Goal: Task Accomplishment & Management: Complete application form

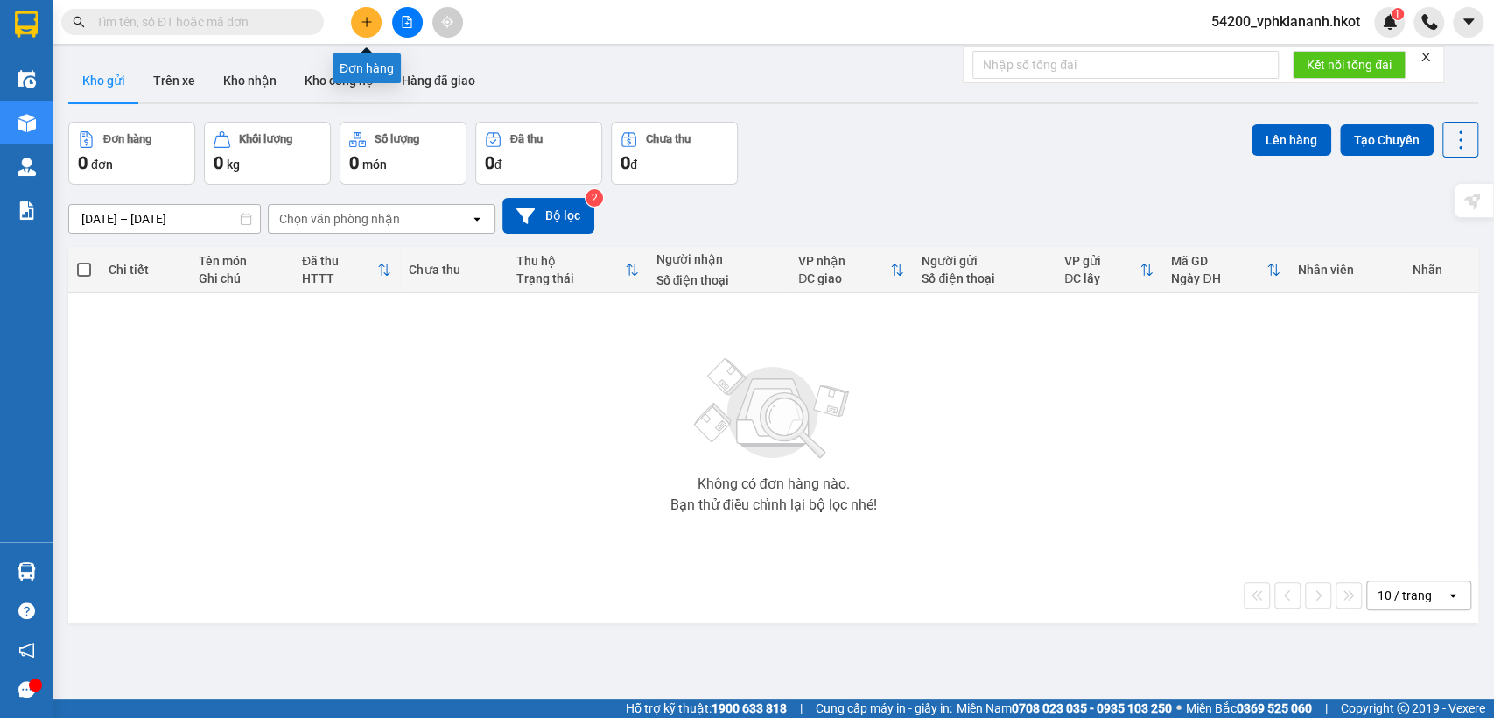
click at [367, 20] on icon "plus" at bounding box center [367, 22] width 12 height 12
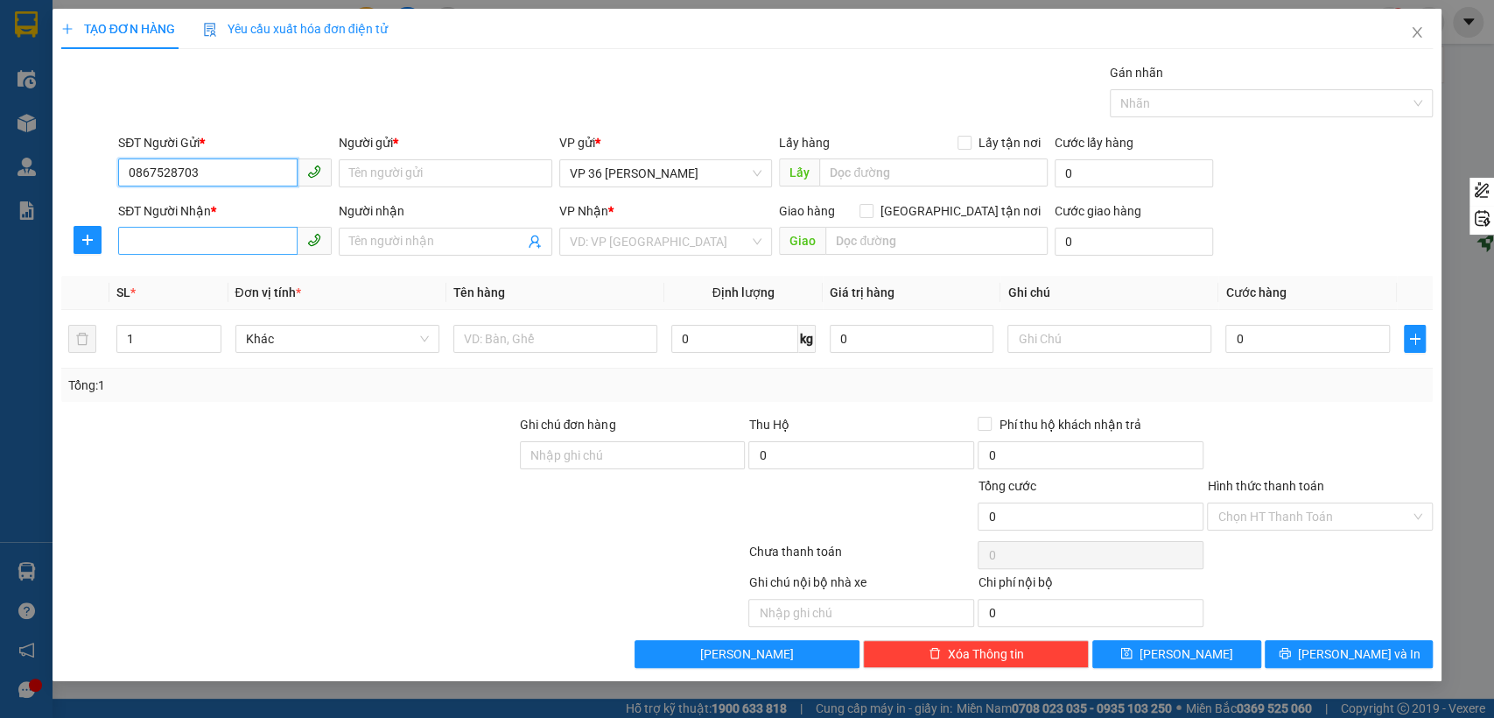
type input "0867528703"
click at [172, 240] on input "SĐT Người Nhận *" at bounding box center [207, 241] width 179 height 28
type input "0913348576"
click at [378, 240] on input "Người nhận" at bounding box center [436, 241] width 175 height 19
type input "[PERSON_NAME]"
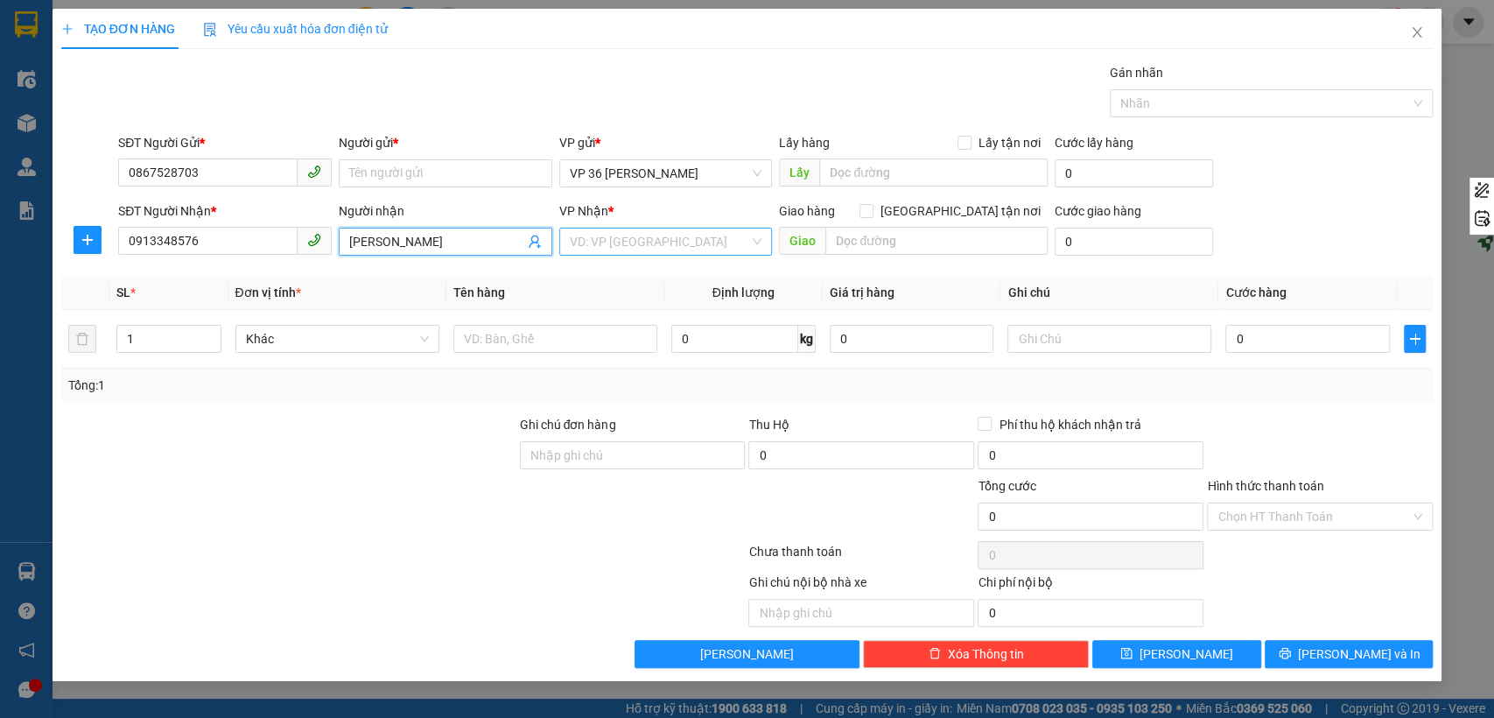
click at [606, 240] on input "search" at bounding box center [660, 241] width 180 height 26
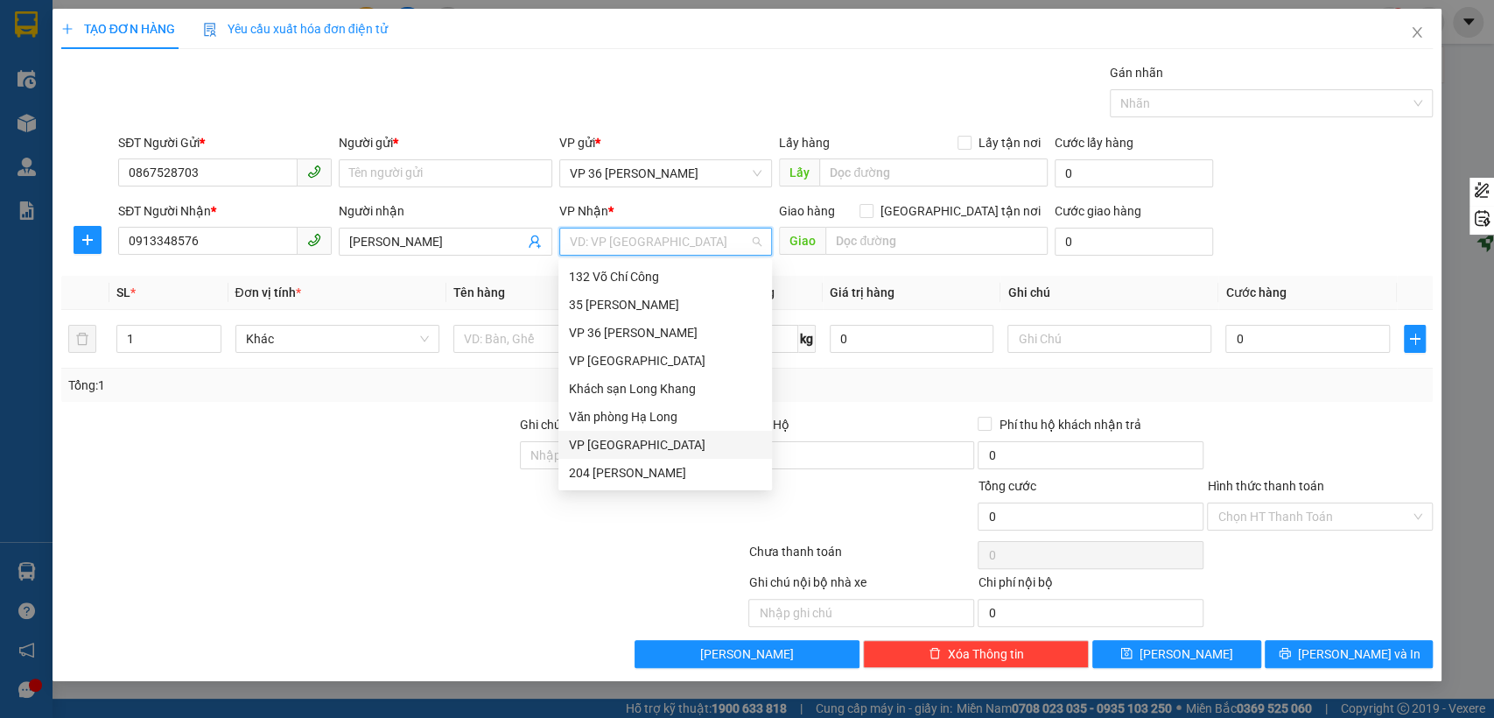
click at [616, 440] on div "VP [GEOGRAPHIC_DATA]" at bounding box center [665, 444] width 193 height 19
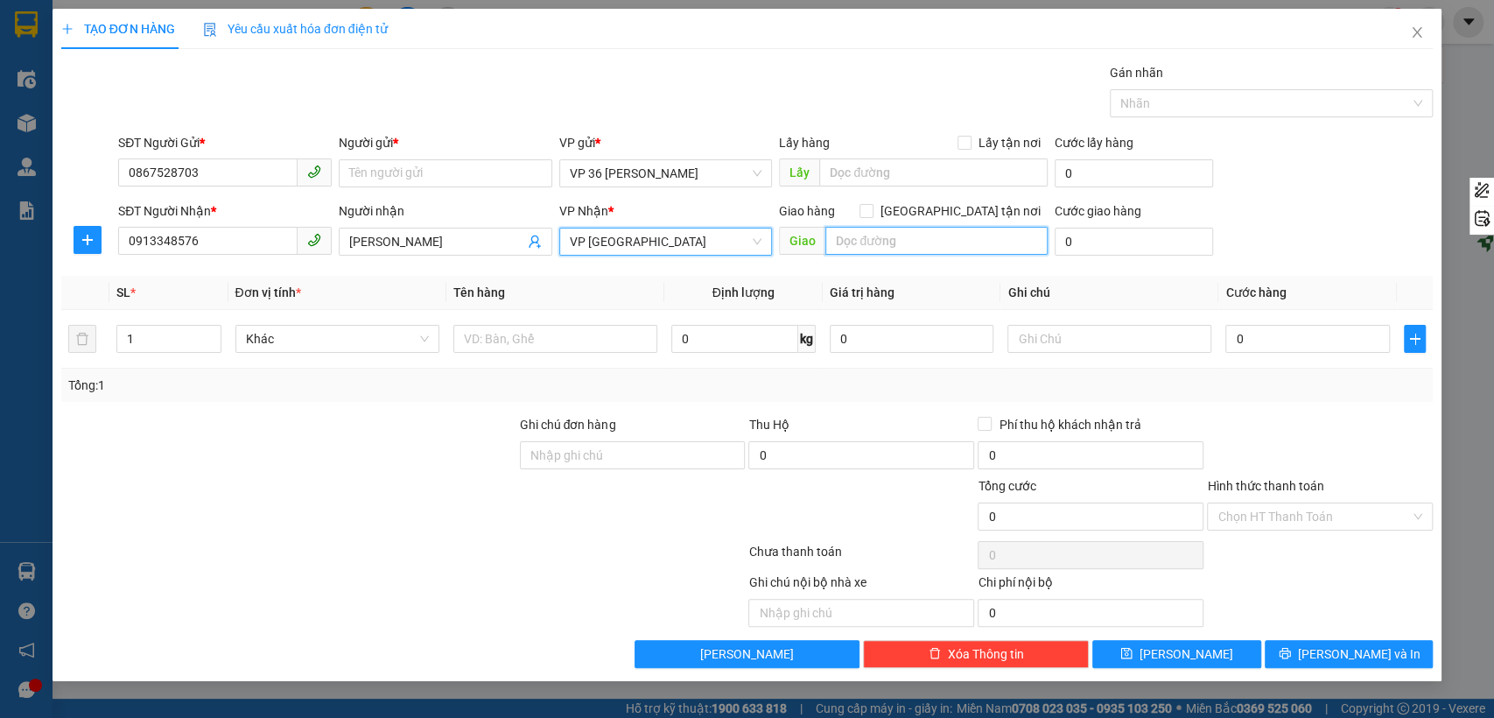
click at [870, 243] on input "text" at bounding box center [936, 241] width 222 height 28
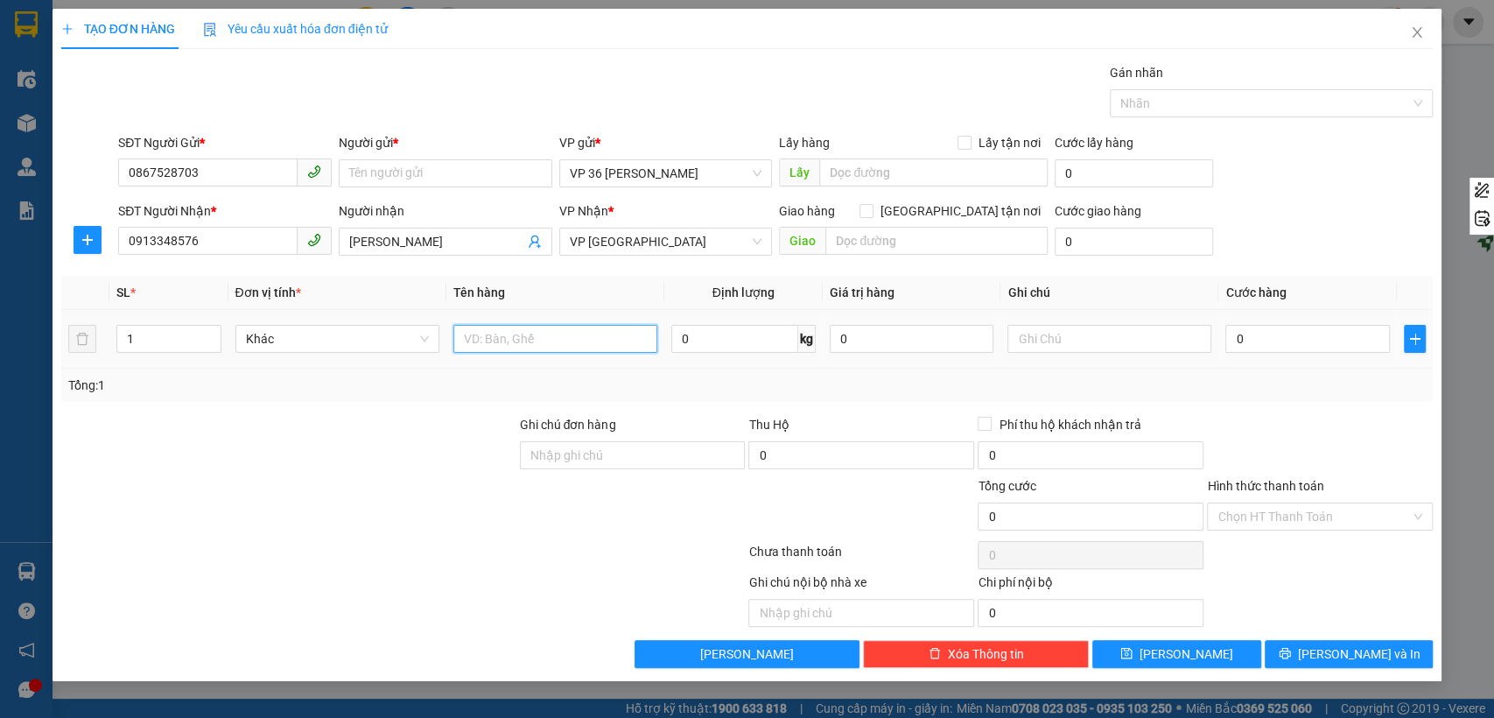
click at [561, 340] on input "text" at bounding box center [555, 339] width 204 height 28
type input "hợp đồng"
click at [1101, 341] on input "text" at bounding box center [1110, 339] width 204 height 28
click at [1337, 341] on input "0" at bounding box center [1308, 339] width 165 height 28
type input "08"
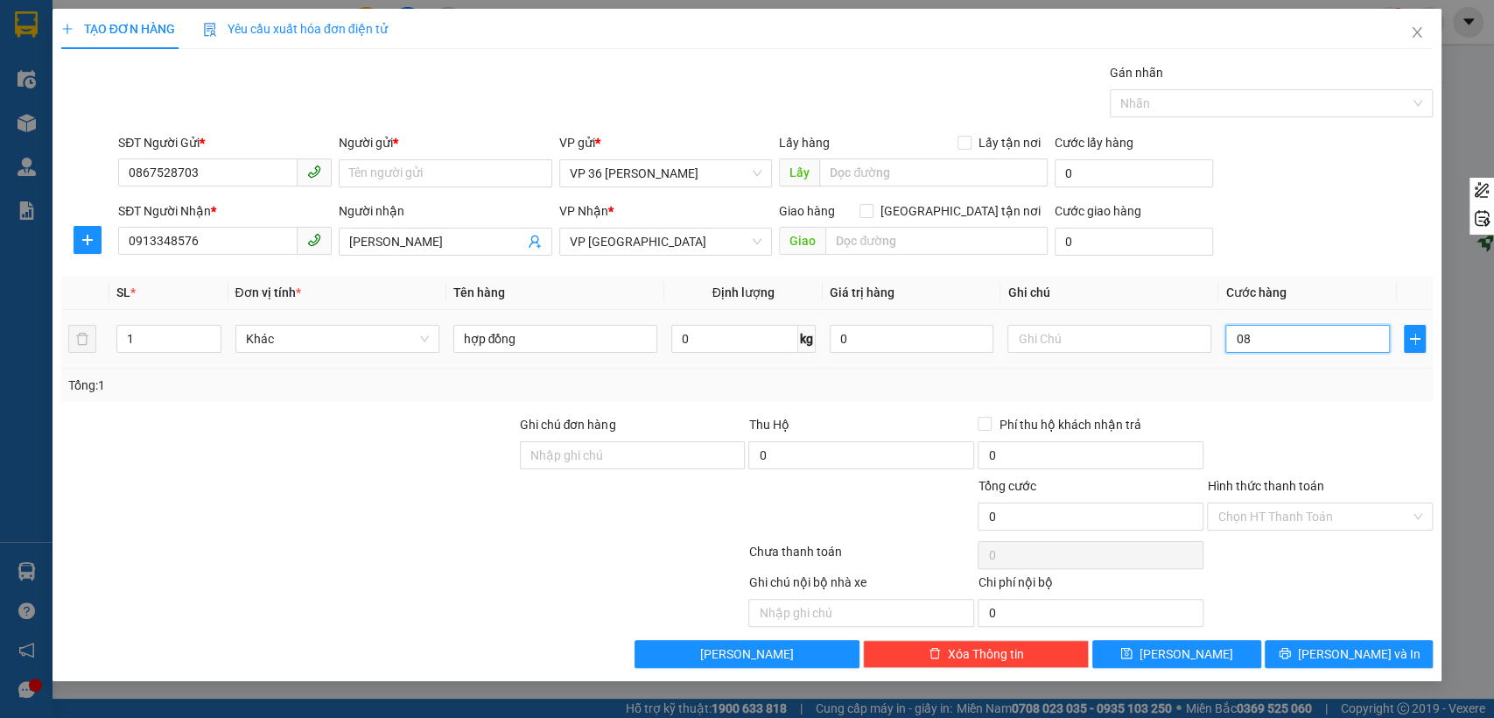
type input "8"
type input "080"
type input "80"
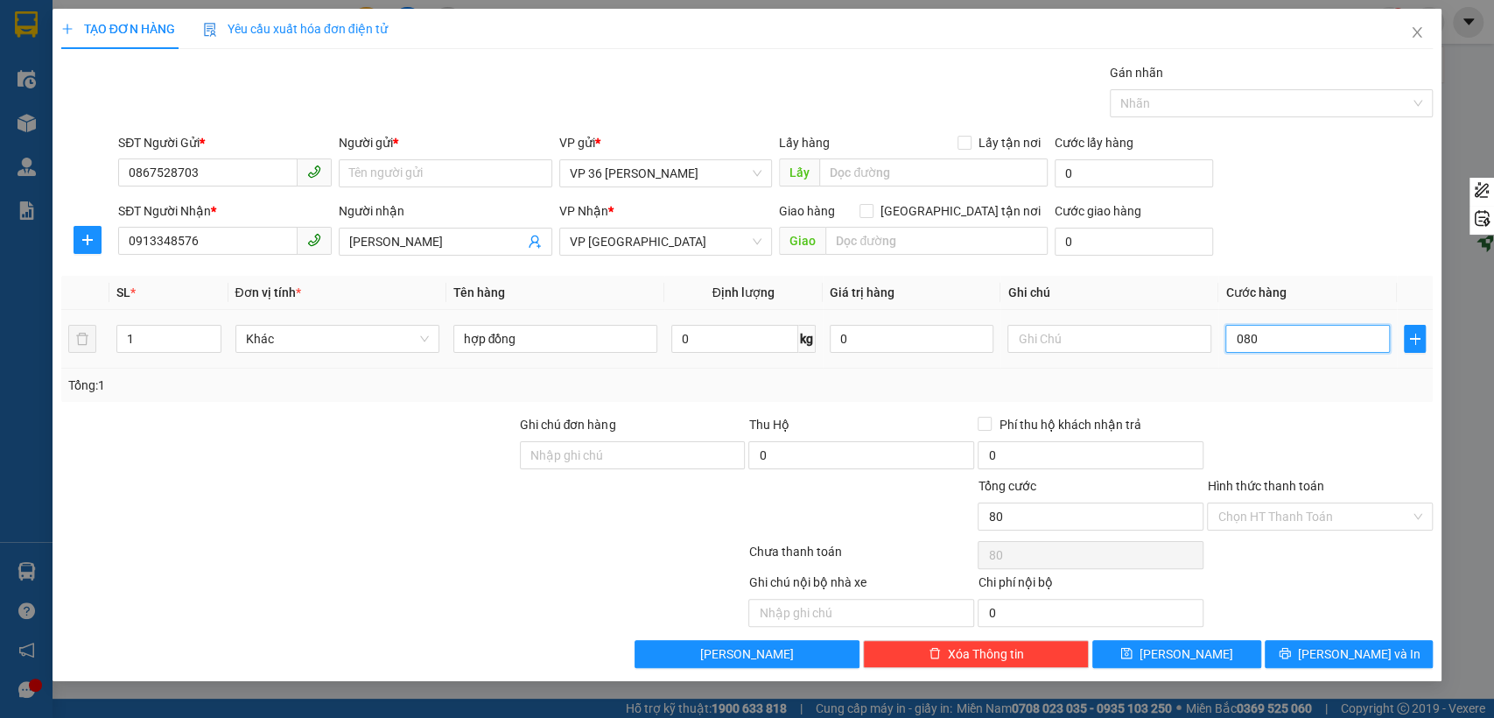
type input "0.800"
type input "800"
type input "08.000"
type input "8.000"
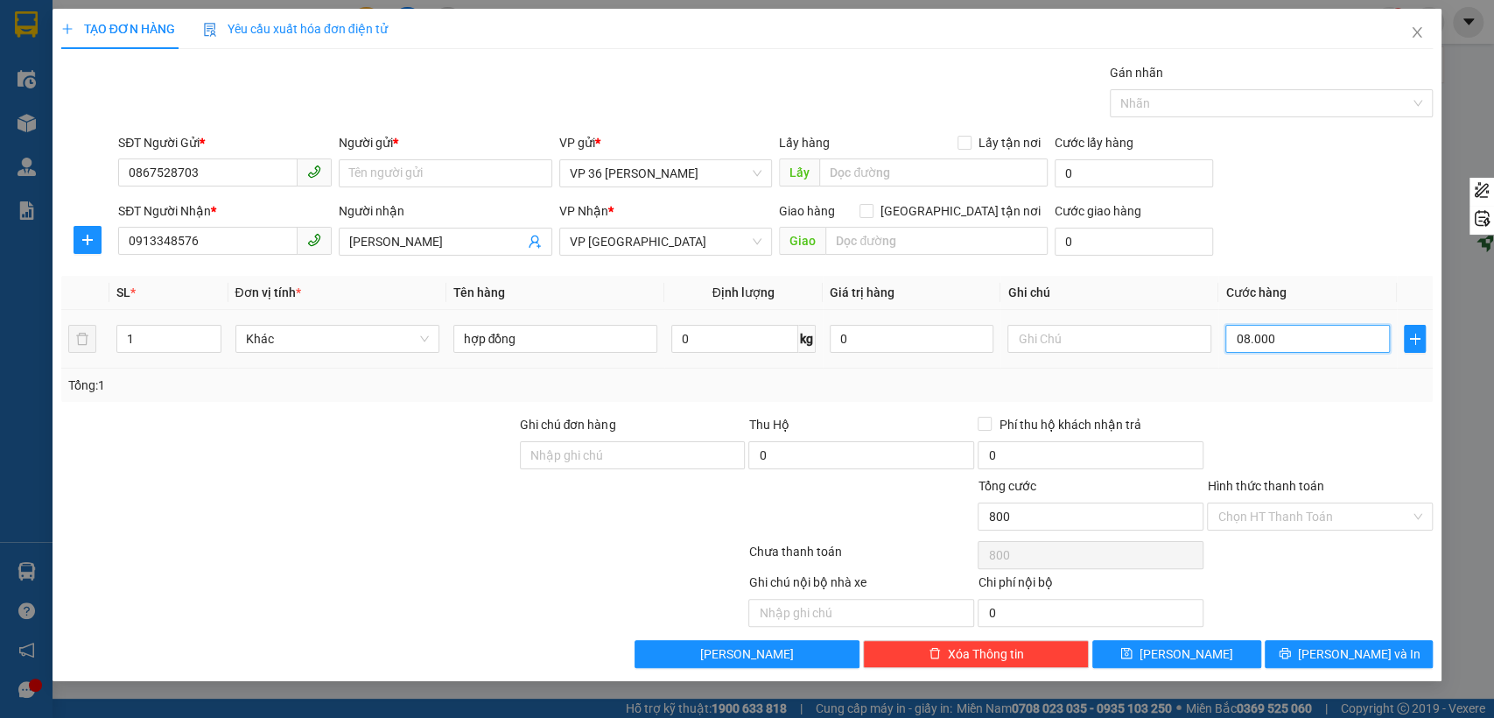
type input "8.000"
type input "080.000"
type input "80.000"
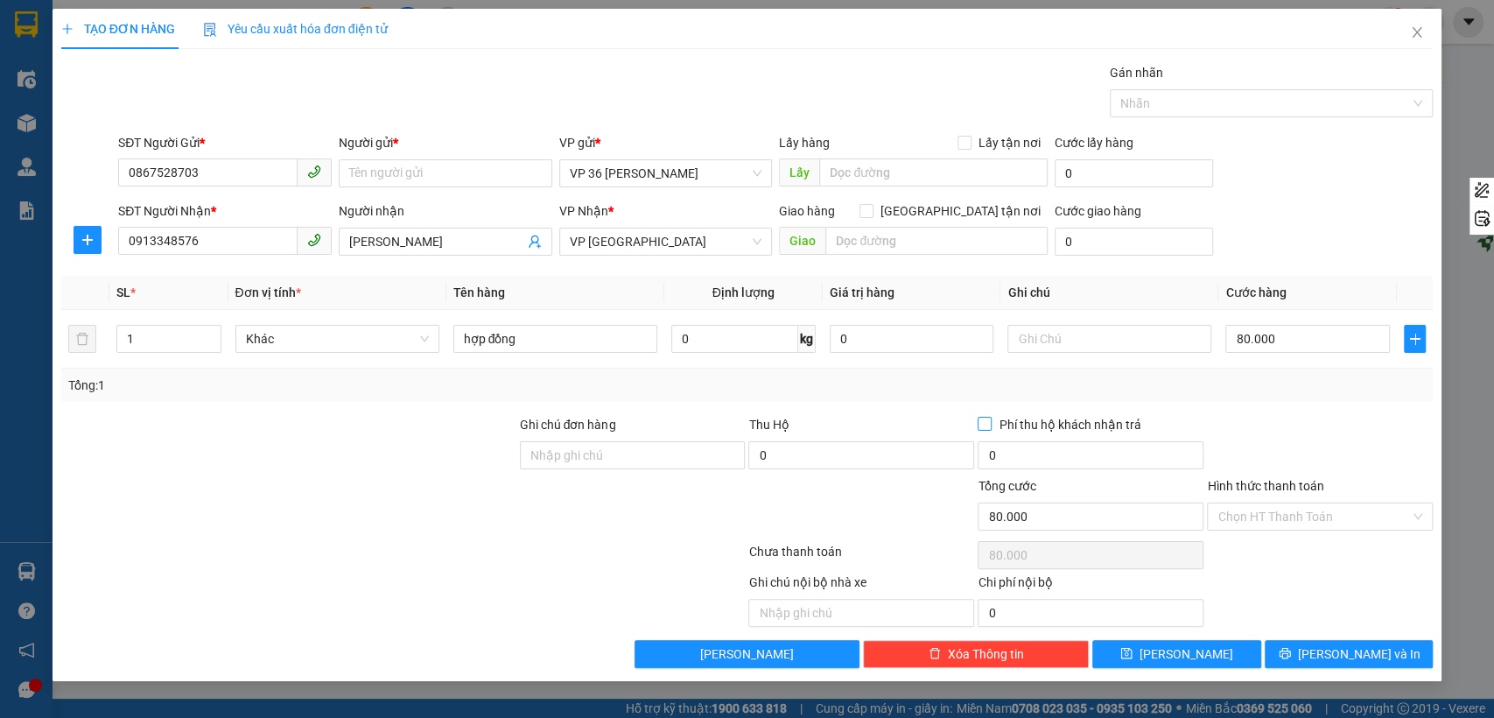
click at [989, 417] on input "Phí thu hộ khách nhận trả" at bounding box center [984, 423] width 12 height 12
checkbox input "true"
click at [776, 327] on input "0" at bounding box center [734, 339] width 127 height 28
type input "1"
click at [1349, 656] on span "[PERSON_NAME] và In" at bounding box center [1359, 653] width 123 height 19
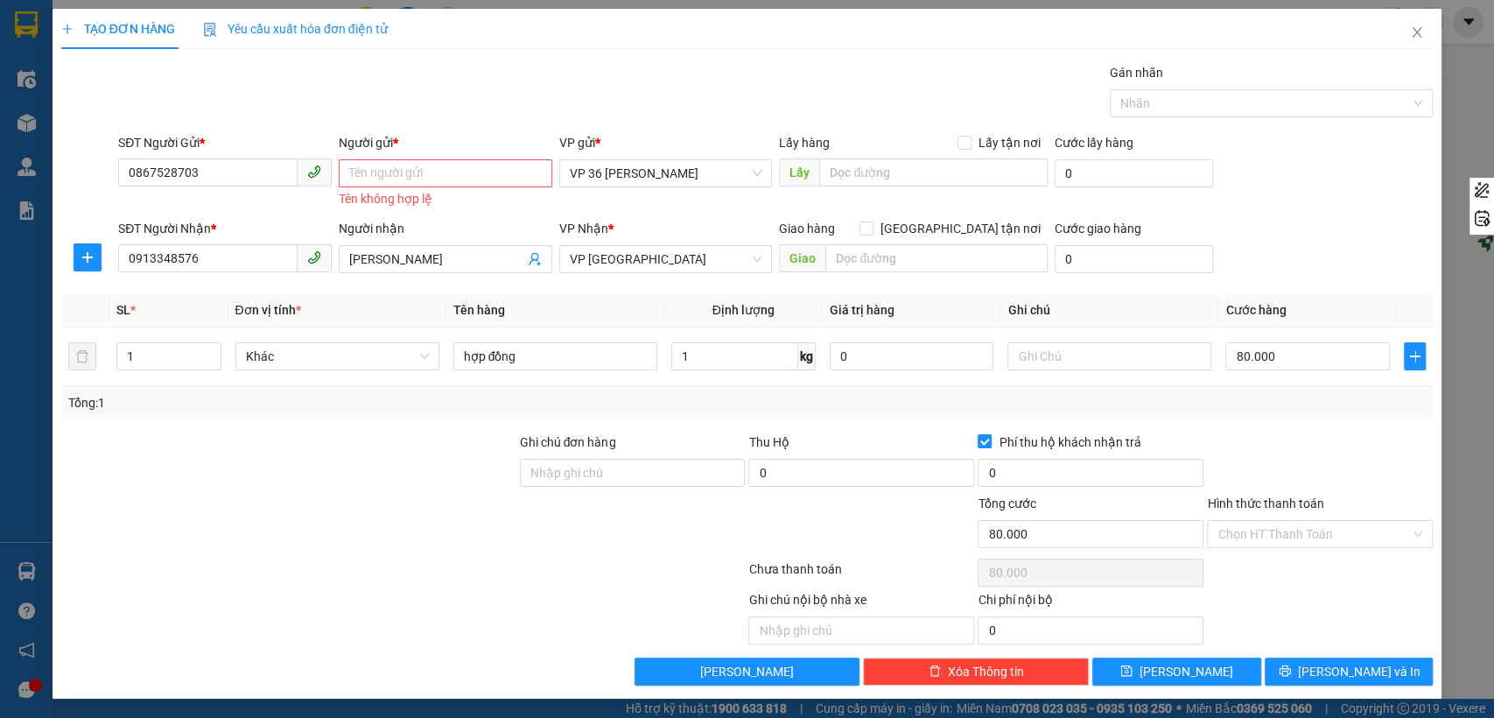
click at [502, 193] on div "Tên không hợp lệ" at bounding box center [446, 199] width 214 height 20
click at [507, 177] on input "Người gửi *" at bounding box center [446, 173] width 214 height 28
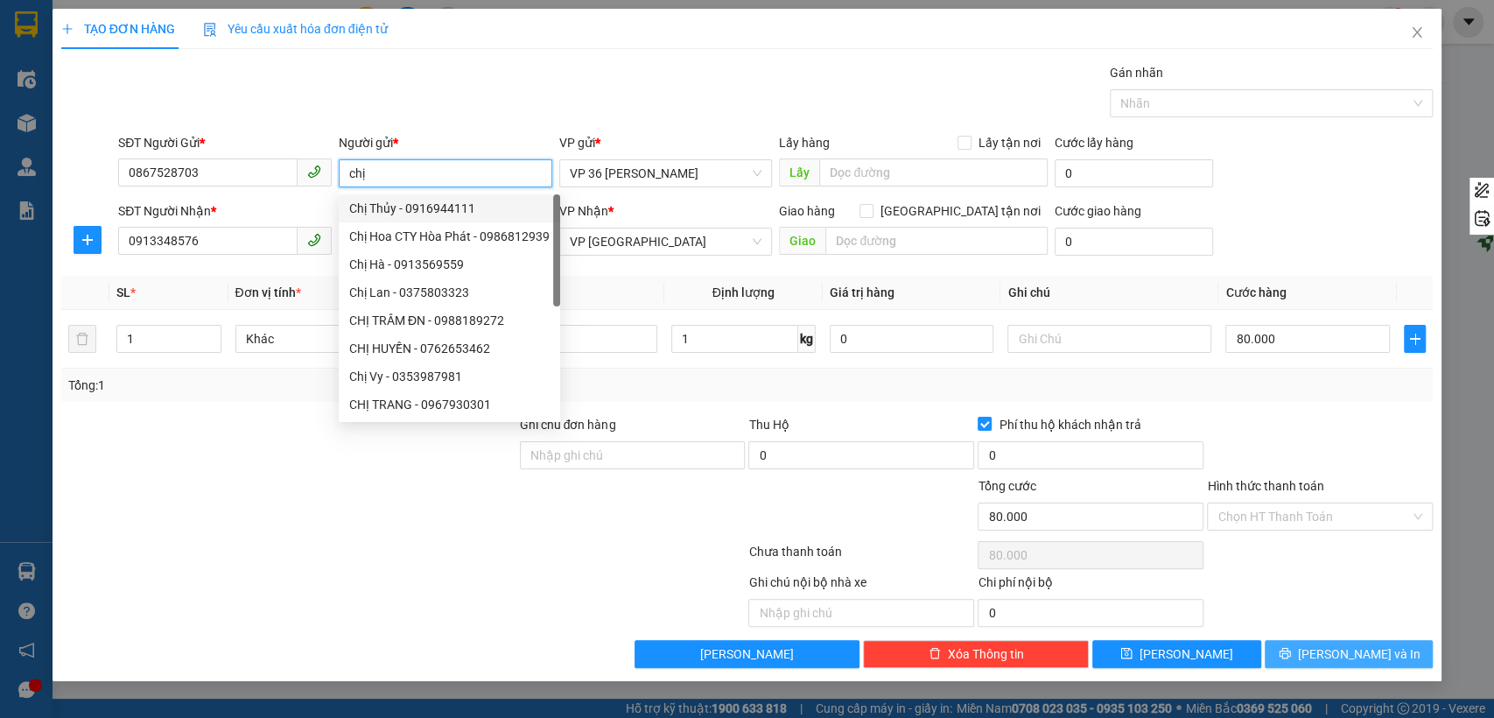
type input "chị"
click at [1366, 645] on span "[PERSON_NAME] và In" at bounding box center [1359, 653] width 123 height 19
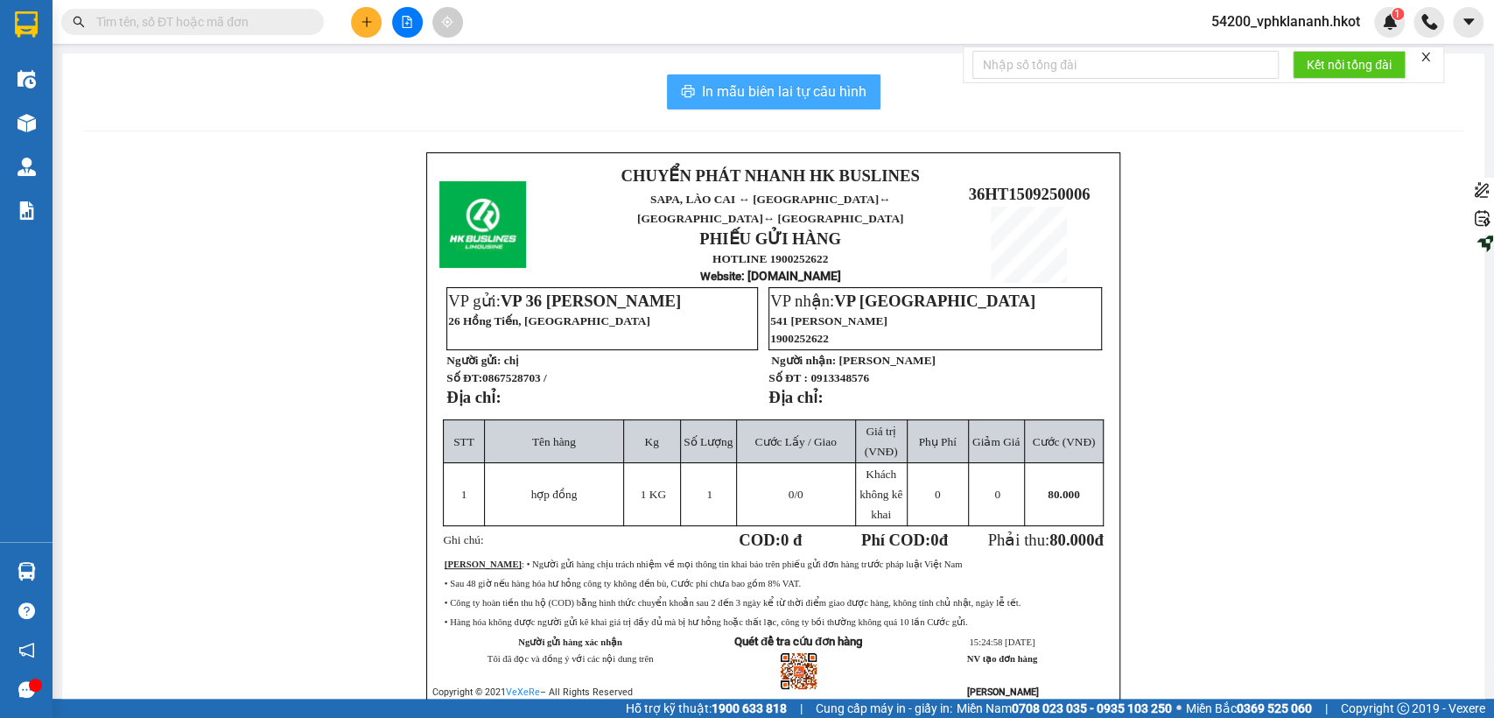
click at [801, 96] on span "In mẫu biên lai tự cấu hình" at bounding box center [784, 92] width 165 height 22
